Goal: Task Accomplishment & Management: Manage account settings

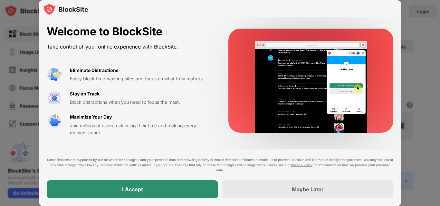
click at [168, 189] on div "I Accept" at bounding box center [132, 190] width 171 height 18
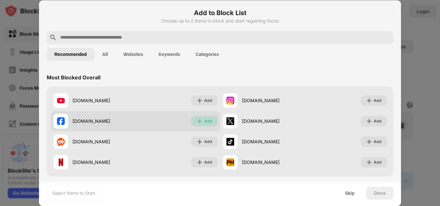
click at [202, 120] on div "Add" at bounding box center [204, 121] width 26 height 10
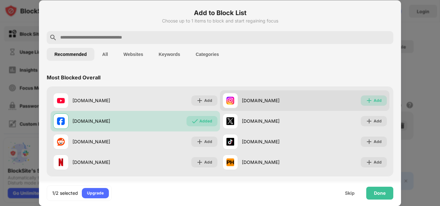
click at [366, 98] on img at bounding box center [369, 101] width 6 height 6
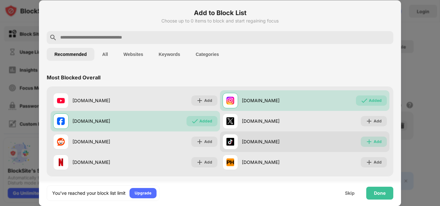
click at [366, 142] on img at bounding box center [369, 142] width 6 height 6
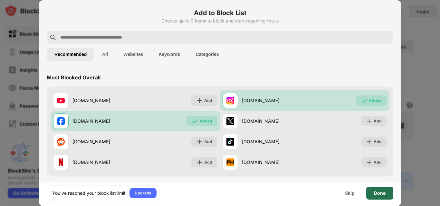
click at [380, 190] on div "Done" at bounding box center [379, 193] width 27 height 13
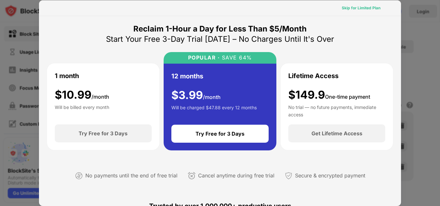
click at [374, 9] on div "Skip for Limited Plan" at bounding box center [361, 8] width 39 height 6
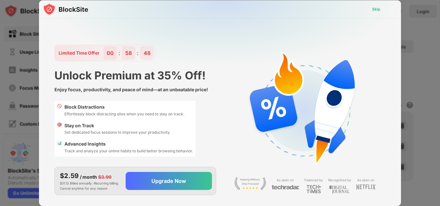
click at [378, 11] on div "Skip" at bounding box center [376, 9] width 8 height 6
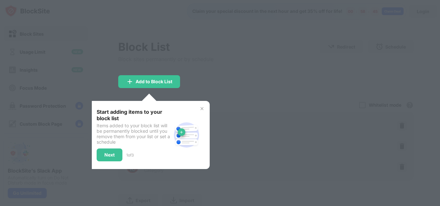
click at [238, 86] on div at bounding box center [220, 103] width 440 height 206
click at [108, 153] on div "Next" at bounding box center [109, 155] width 10 height 5
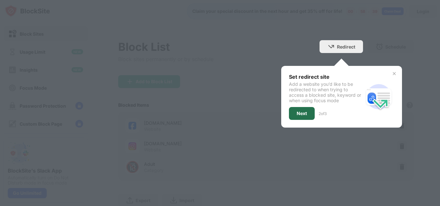
click at [302, 116] on div "Next" at bounding box center [302, 113] width 10 height 5
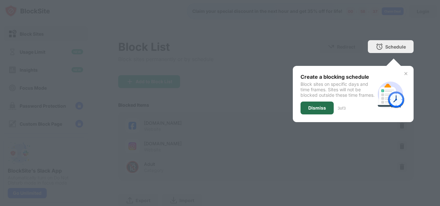
click at [308, 111] on div "Dismiss" at bounding box center [317, 108] width 18 height 5
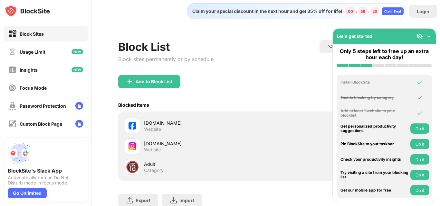
click at [295, 63] on div "Block List Block sites permanently or by schedule Redirect Choose a site to be …" at bounding box center [265, 57] width 295 height 35
click at [427, 37] on img at bounding box center [429, 36] width 6 height 6
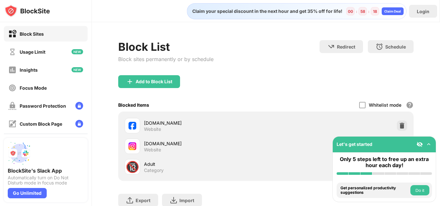
click at [421, 192] on button "Do it" at bounding box center [419, 191] width 19 height 10
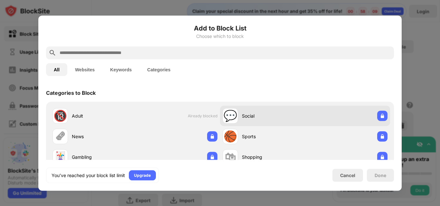
click at [242, 122] on div "💬 Social" at bounding box center [264, 115] width 82 height 15
click at [350, 115] on div "💬 Social" at bounding box center [305, 116] width 170 height 21
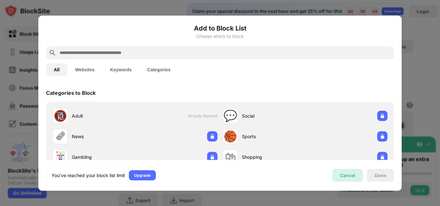
click at [348, 177] on div "Cancel" at bounding box center [347, 175] width 15 height 5
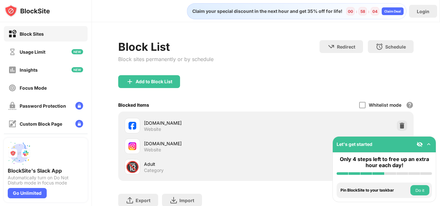
click at [348, 177] on div "Cancel" at bounding box center [347, 175] width 15 height 5
click at [422, 189] on button "Do it" at bounding box center [419, 191] width 19 height 10
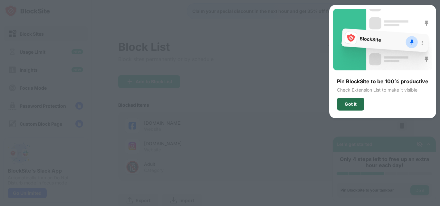
click at [351, 102] on div "Got It" at bounding box center [351, 104] width 12 height 5
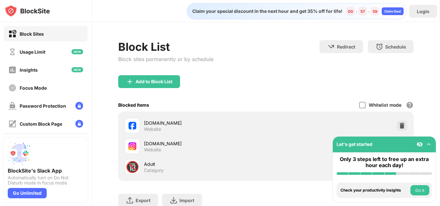
click at [425, 188] on button "Do it" at bounding box center [419, 191] width 19 height 10
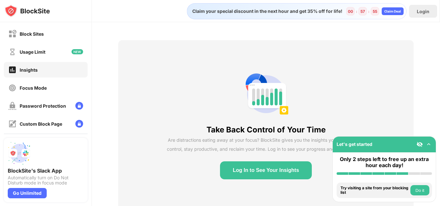
click at [423, 189] on button "Do it" at bounding box center [419, 191] width 19 height 10
click at [419, 192] on button "Do it" at bounding box center [419, 191] width 19 height 10
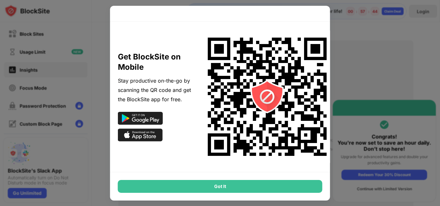
click at [241, 187] on div "Got It" at bounding box center [220, 186] width 205 height 13
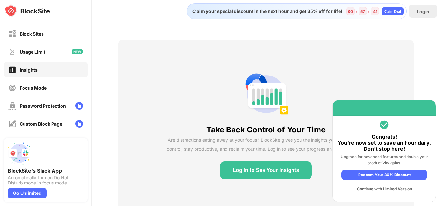
click at [340, 48] on div "Take Back Control of Your Time Are distractions eating away at your focus? Bloc…" at bounding box center [265, 125] width 295 height 170
